Goal: Transaction & Acquisition: Book appointment/travel/reservation

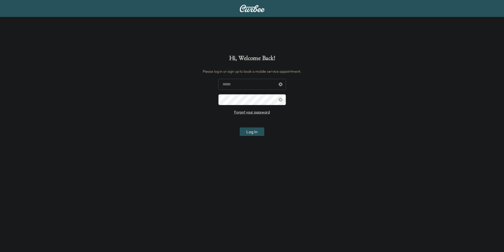
type input "**********"
click at [255, 130] on button "Log In" at bounding box center [252, 132] width 25 height 8
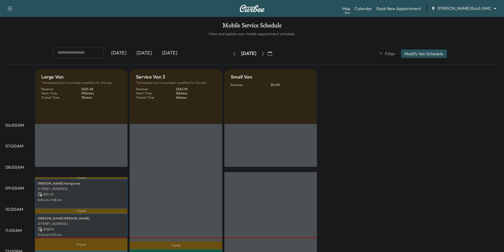
click at [475, 9] on body "Support Log Out Map Beta Calendar Book New Appointment [PERSON_NAME] Buick GMC …" at bounding box center [252, 126] width 504 height 252
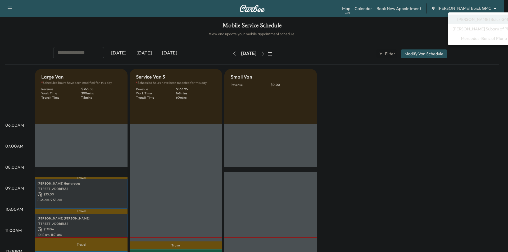
click at [362, 49] on div at bounding box center [254, 126] width 508 height 252
click at [475, 10] on body "Support Log Out Map Beta Calendar Book New Appointment [PERSON_NAME] Buick GMC …" at bounding box center [254, 126] width 508 height 252
click at [473, 39] on span "Mercedes-Benz of Plano" at bounding box center [484, 38] width 46 height 6
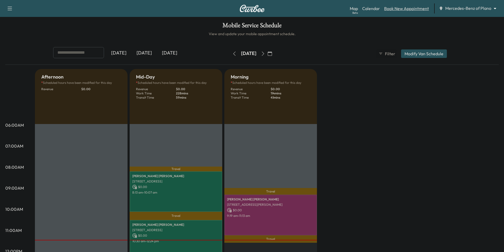
click at [398, 7] on link "Book New Appointment" at bounding box center [406, 8] width 45 height 6
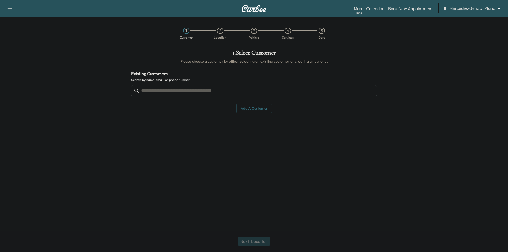
click at [246, 91] on input "text" at bounding box center [254, 90] width 246 height 11
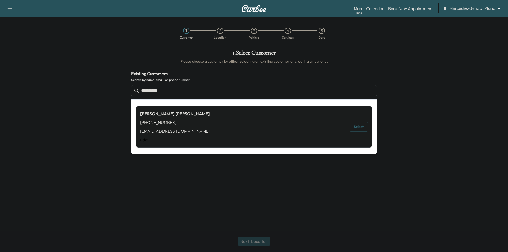
click at [358, 127] on button "Select" at bounding box center [359, 127] width 18 height 10
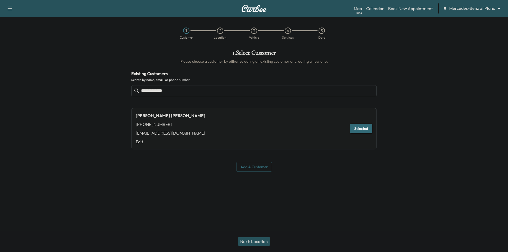
type input "**********"
click at [250, 239] on button "Next: Location" at bounding box center [254, 241] width 32 height 8
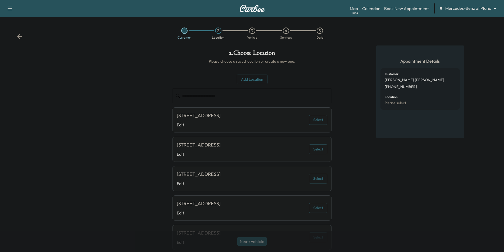
click at [323, 123] on button "Select" at bounding box center [318, 120] width 18 height 10
click at [257, 241] on button "Next: Vehicle" at bounding box center [251, 241] width 29 height 8
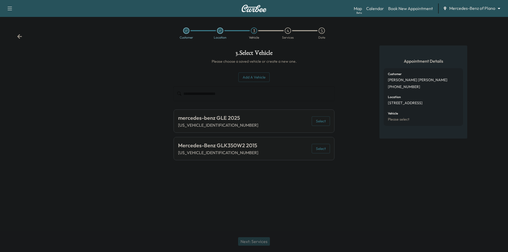
click at [317, 119] on button "Select" at bounding box center [321, 121] width 18 height 10
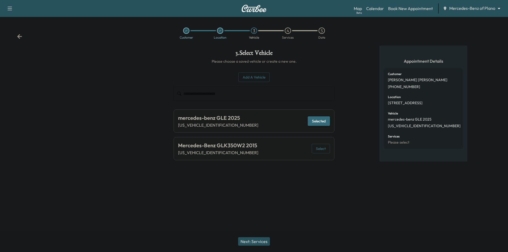
click at [262, 241] on button "Next: Services" at bounding box center [254, 241] width 32 height 8
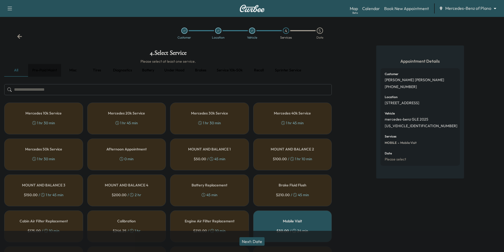
click at [45, 71] on button "Pre-paid maint" at bounding box center [44, 70] width 33 height 13
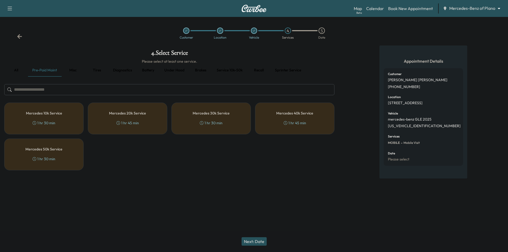
click at [53, 116] on div "Mercedes 10k Service 1 hr 30 min" at bounding box center [43, 119] width 79 height 32
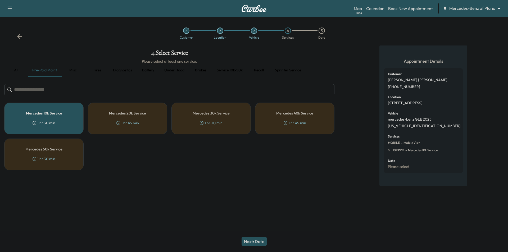
click at [259, 242] on button "Next: Date" at bounding box center [254, 241] width 25 height 8
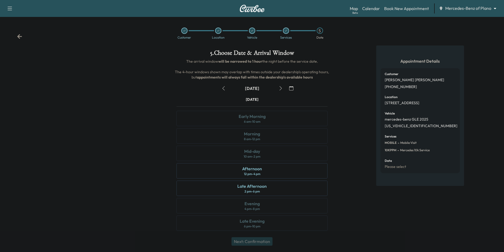
scroll to position [2, 0]
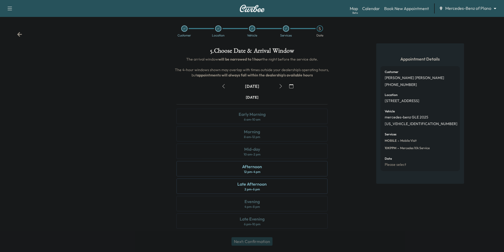
click at [280, 87] on icon "button" at bounding box center [281, 86] width 4 height 4
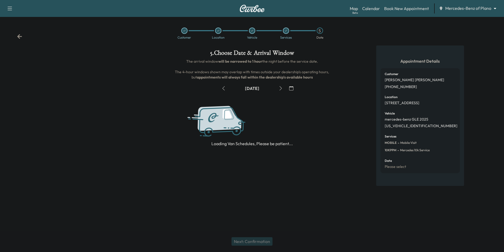
scroll to position [0, 0]
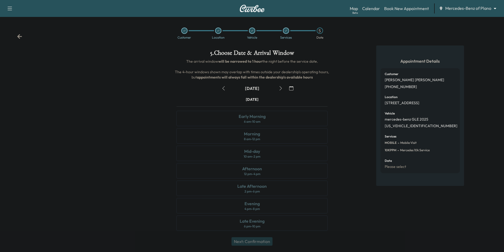
click at [280, 87] on icon "button" at bounding box center [281, 88] width 4 height 4
click at [282, 88] on icon "button" at bounding box center [281, 88] width 4 height 4
click at [298, 154] on div "Mid-day 10 am - 2 pm" at bounding box center [252, 153] width 151 height 15
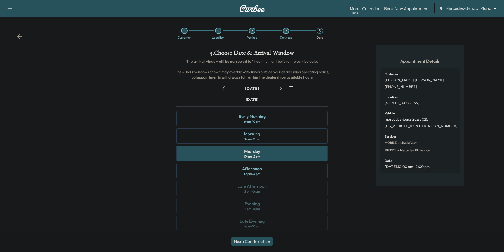
click at [262, 241] on button "Next: Confirmation" at bounding box center [252, 241] width 41 height 8
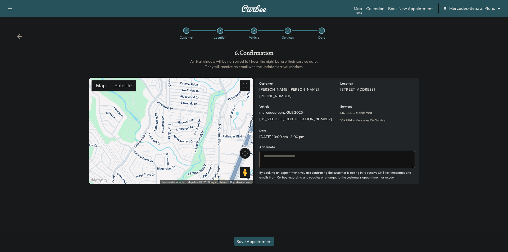
click at [263, 242] on button "Save Appointment" at bounding box center [254, 241] width 40 height 8
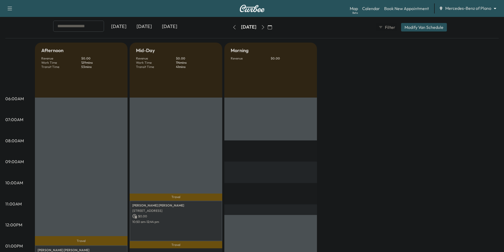
scroll to position [53, 0]
